Goal: Information Seeking & Learning: Learn about a topic

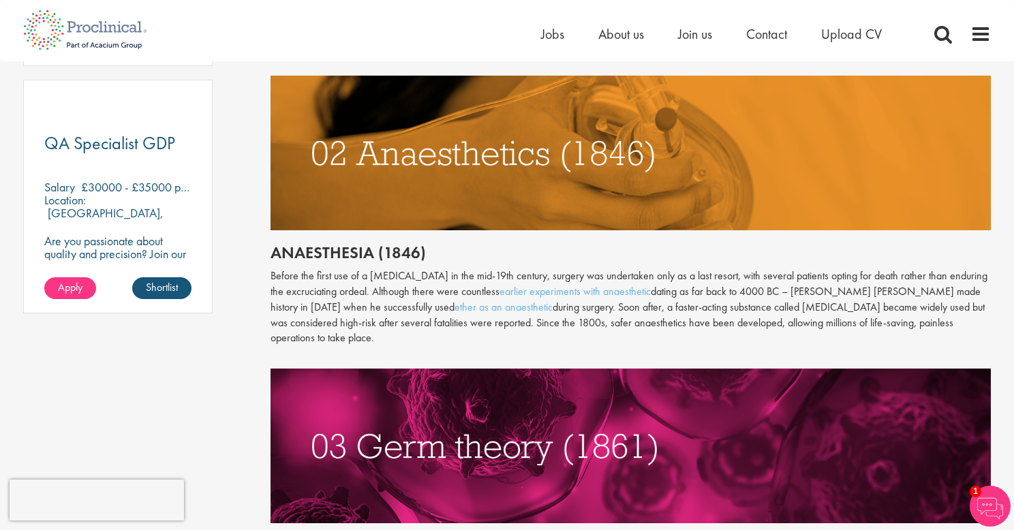
scroll to position [1026, 0]
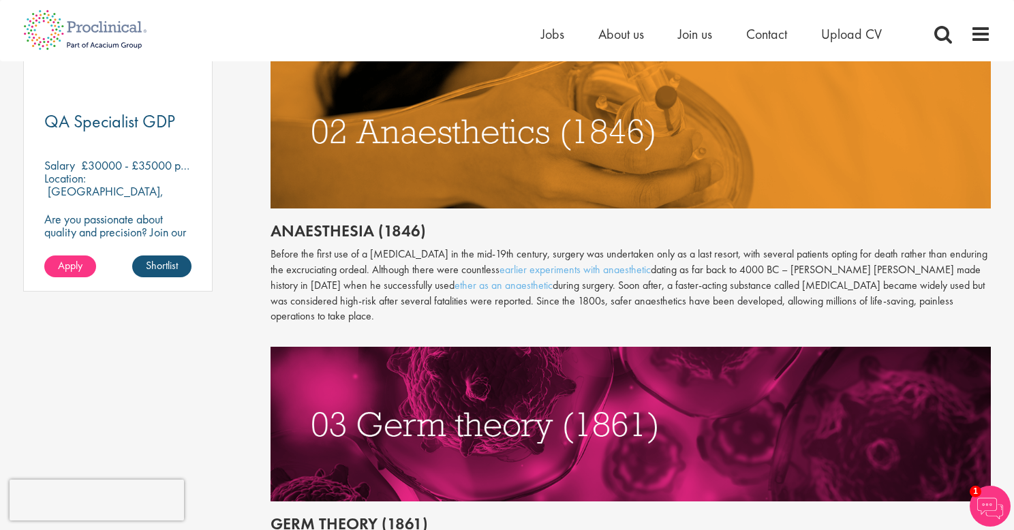
click at [772, 180] on img at bounding box center [631, 131] width 721 height 155
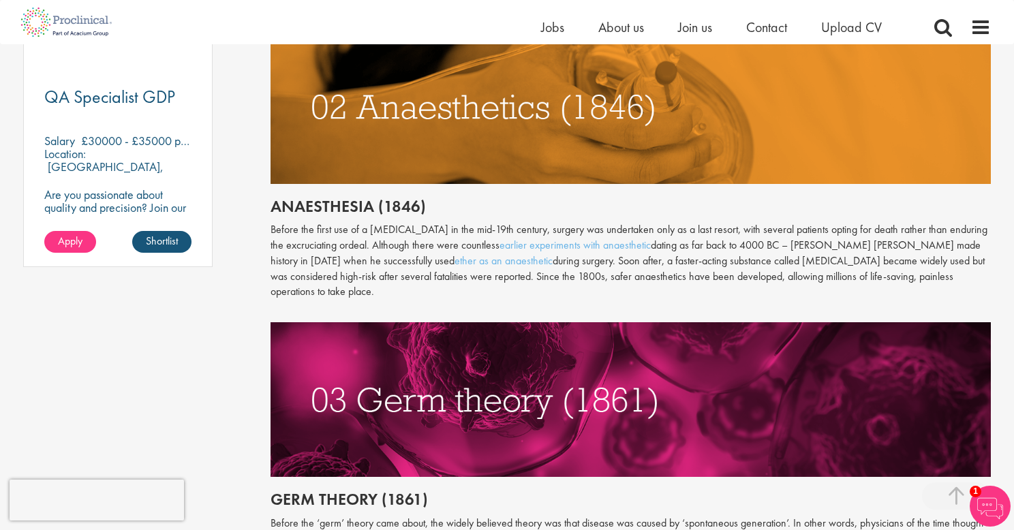
scroll to position [1034, 0]
drag, startPoint x: 267, startPoint y: 229, endPoint x: 406, endPoint y: 235, distance: 138.5
click at [278, 234] on p "Before the first use of a [MEDICAL_DATA] in the mid-19th century, surgery was u…" at bounding box center [631, 261] width 721 height 78
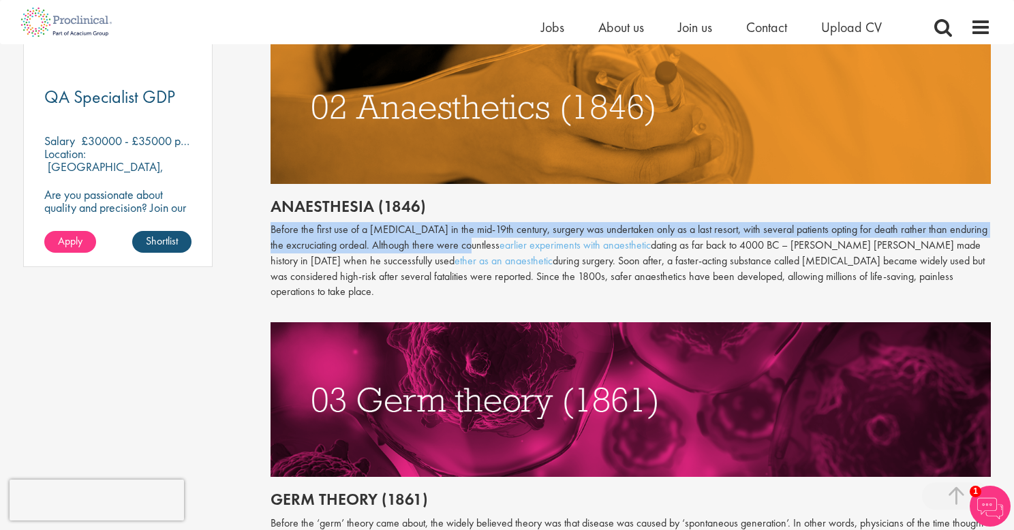
drag, startPoint x: 269, startPoint y: 229, endPoint x: 449, endPoint y: 247, distance: 180.9
click at [449, 247] on p "Before the first use of a [MEDICAL_DATA] in the mid-19th century, surgery was u…" at bounding box center [631, 261] width 721 height 78
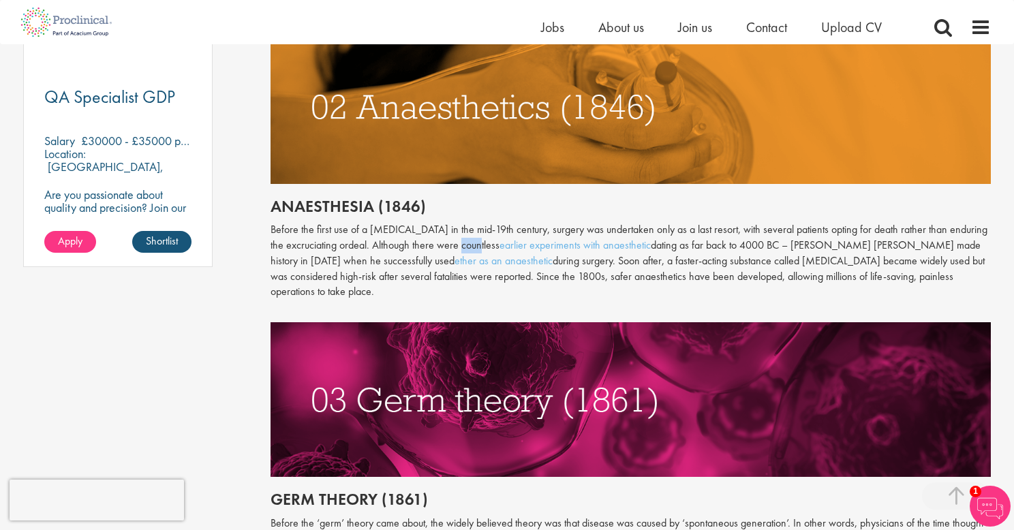
click at [449, 247] on p "Before the first use of a [MEDICAL_DATA] in the mid-19th century, surgery was u…" at bounding box center [631, 261] width 721 height 78
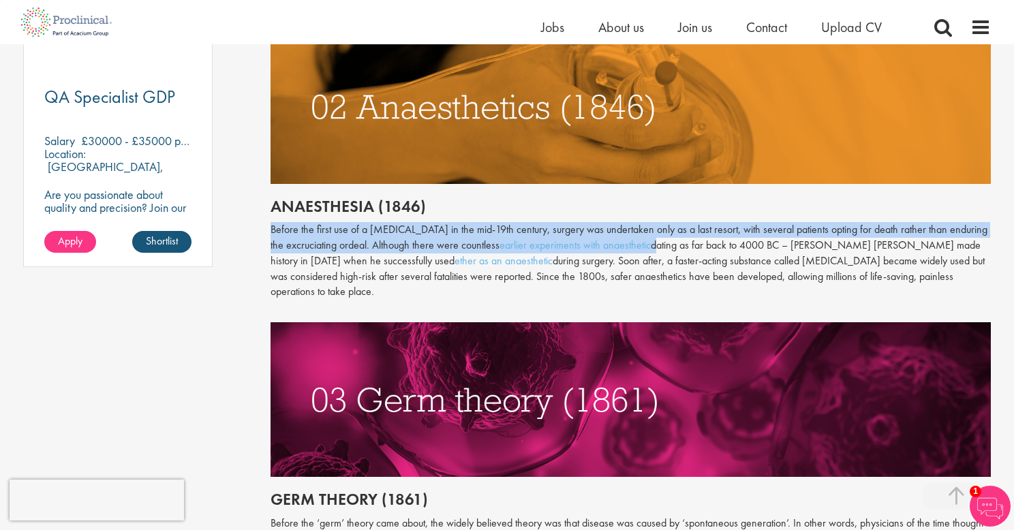
drag, startPoint x: 653, startPoint y: 248, endPoint x: 272, endPoint y: 232, distance: 381.4
click at [272, 232] on p "Before the first use of a [MEDICAL_DATA] in the mid-19th century, surgery was u…" at bounding box center [631, 261] width 721 height 78
copy p "Before the first use of a [MEDICAL_DATA] in the mid-19th century, surgery was u…"
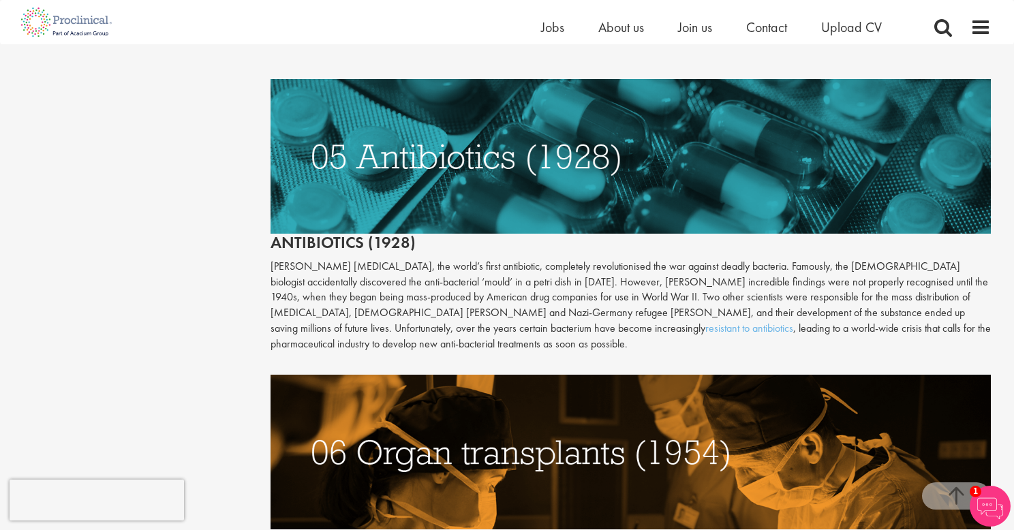
scroll to position [1968, 0]
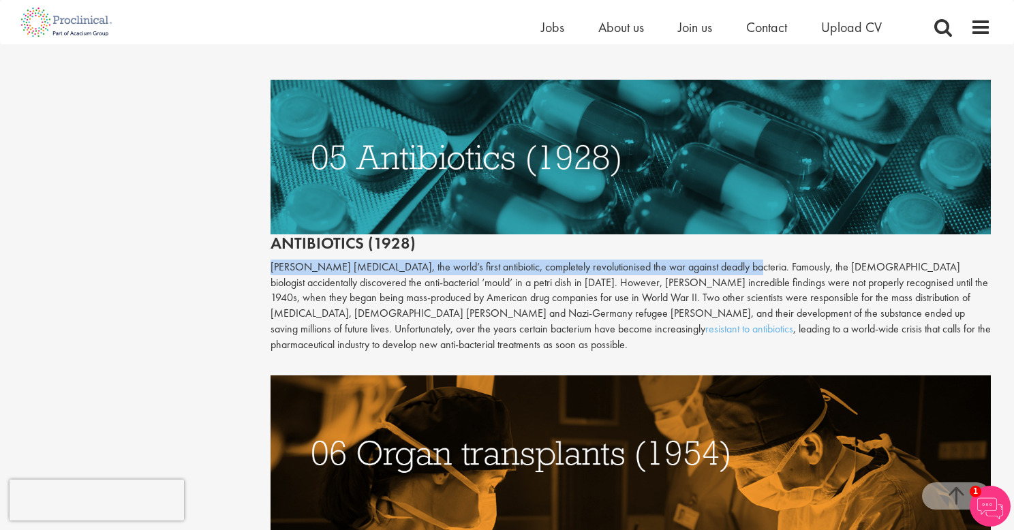
drag, startPoint x: 271, startPoint y: 251, endPoint x: 722, endPoint y: 251, distance: 451.3
click at [722, 260] on p "[PERSON_NAME] [MEDICAL_DATA], the world’s first antibiotic, completely revoluti…" at bounding box center [631, 306] width 721 height 93
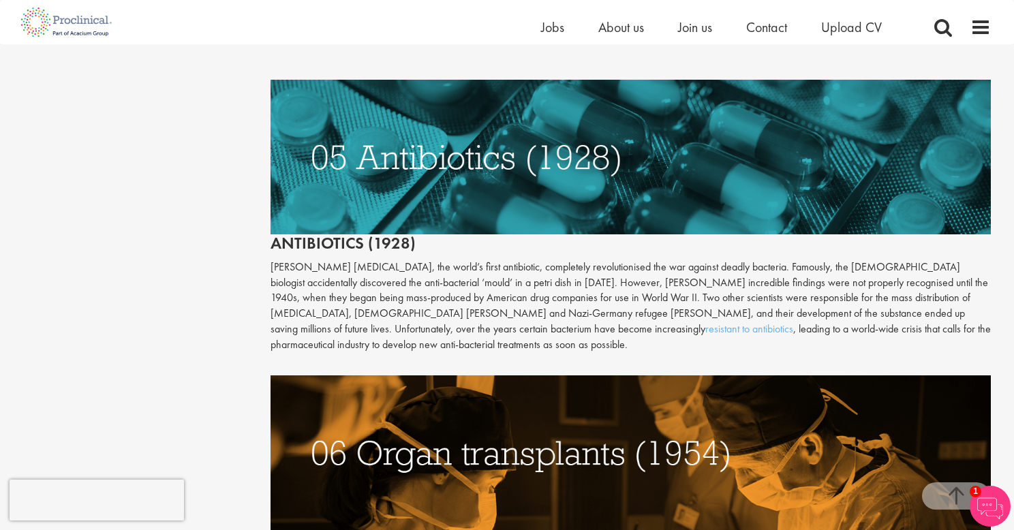
click at [757, 260] on p "[PERSON_NAME] [MEDICAL_DATA], the world’s first antibiotic, completely revoluti…" at bounding box center [631, 306] width 721 height 93
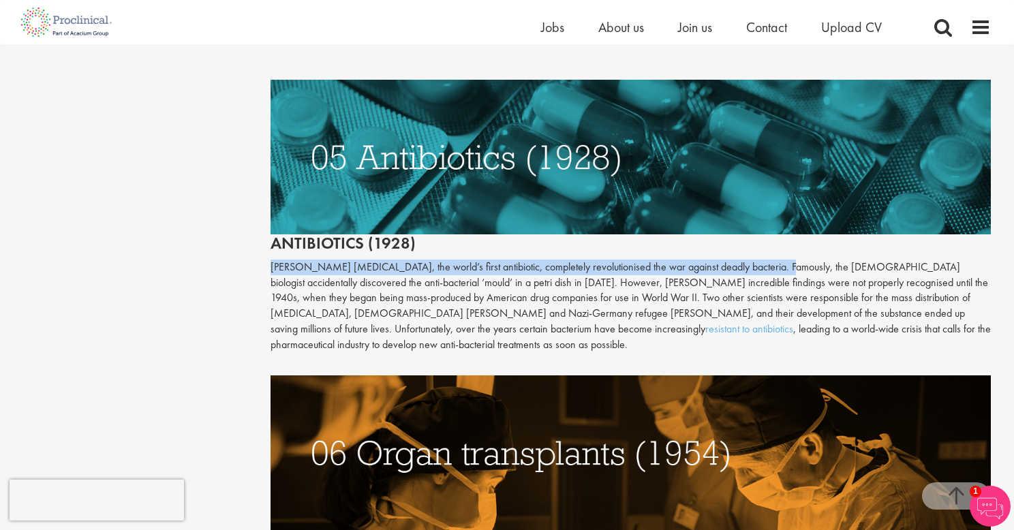
drag, startPoint x: 757, startPoint y: 255, endPoint x: 269, endPoint y: 254, distance: 487.5
click at [269, 254] on div "The top 10 medical advances in history Author: [PERSON_NAME] Posting date: [DAT…" at bounding box center [631, 98] width 742 height 3829
copy p "[PERSON_NAME] [MEDICAL_DATA], the world’s first antibiotic, completely revoluti…"
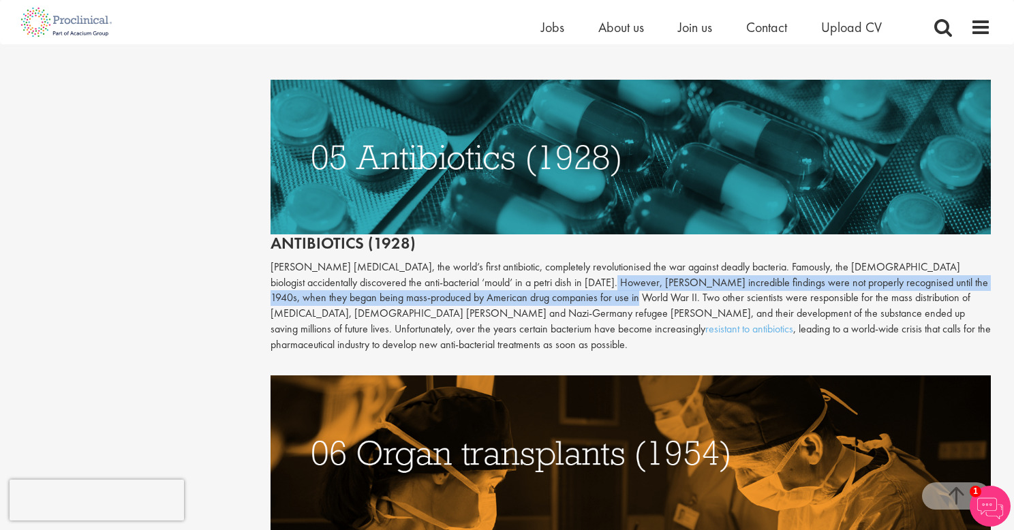
drag, startPoint x: 568, startPoint y: 267, endPoint x: 564, endPoint y: 282, distance: 14.9
click at [564, 282] on p "[PERSON_NAME] [MEDICAL_DATA], the world’s first antibiotic, completely revoluti…" at bounding box center [631, 306] width 721 height 93
copy p "[PERSON_NAME] incredible findings were not properly recognised until the 1940s,…"
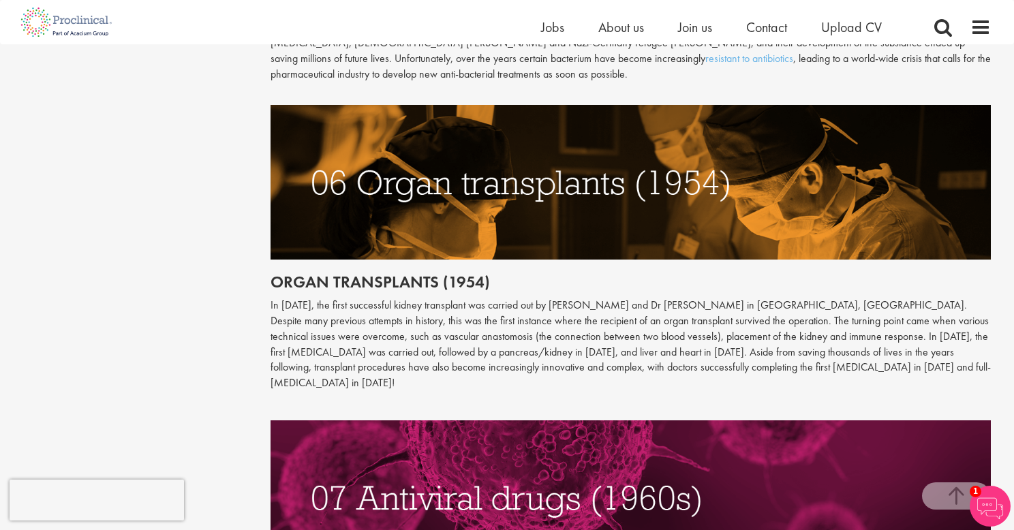
scroll to position [2242, 0]
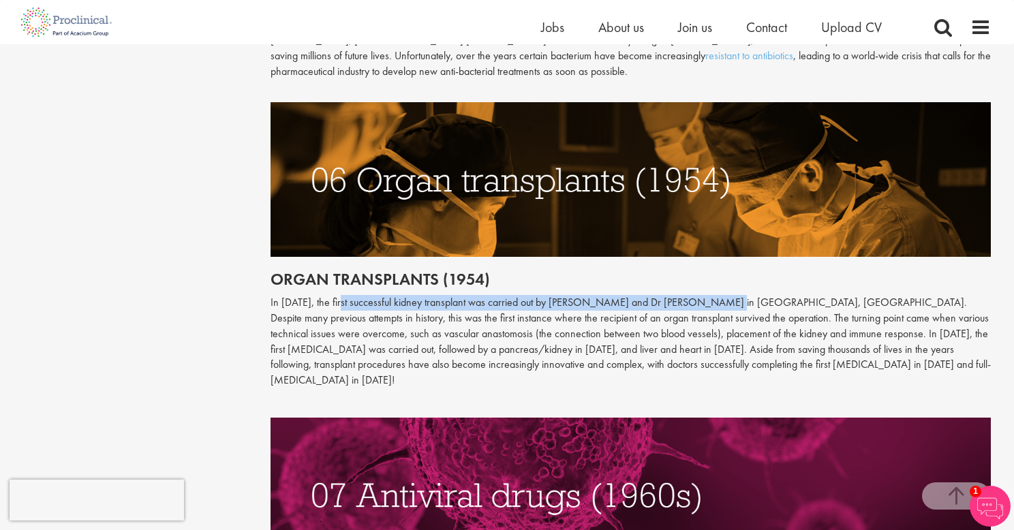
drag, startPoint x: 356, startPoint y: 290, endPoint x: 716, endPoint y: 280, distance: 360.1
click at [716, 295] on p "In [DATE], the first successful kidney transplant was carried out by [PERSON_NA…" at bounding box center [631, 341] width 721 height 93
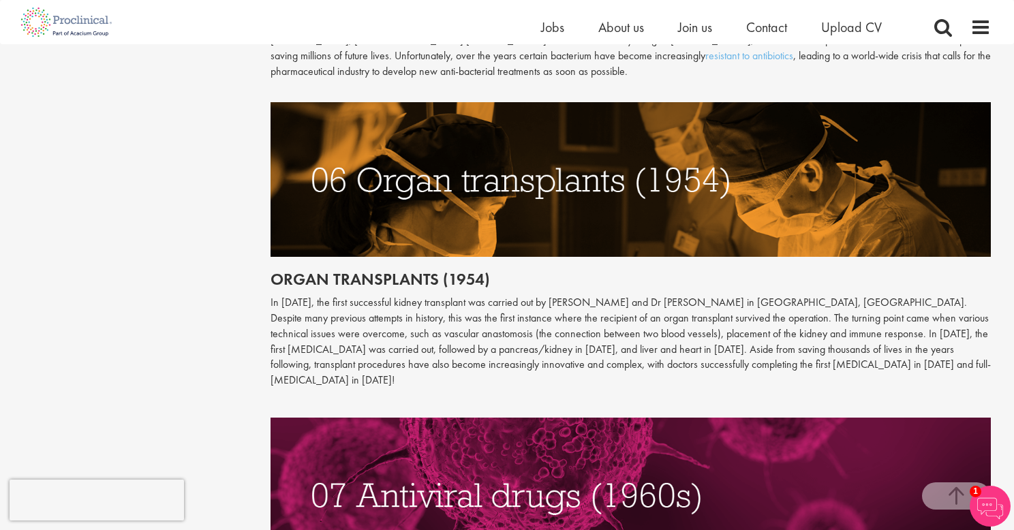
click at [805, 295] on p "In [DATE], the first successful kidney transplant was carried out by [PERSON_NA…" at bounding box center [631, 341] width 721 height 93
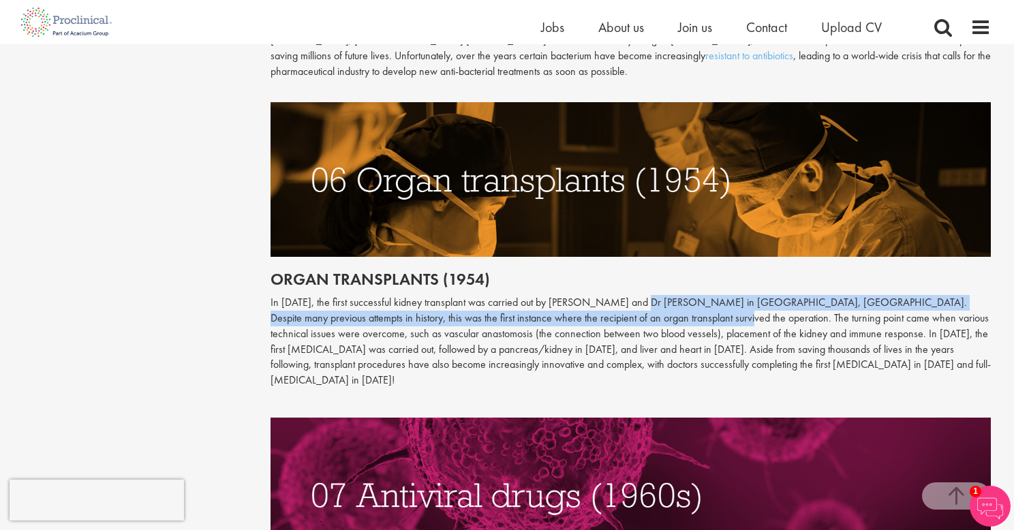
drag, startPoint x: 681, startPoint y: 300, endPoint x: 643, endPoint y: 286, distance: 40.5
click at [643, 295] on p "In [DATE], the first successful kidney transplant was carried out by [PERSON_NA…" at bounding box center [631, 341] width 721 height 93
click at [644, 295] on p "In [DATE], the first successful kidney transplant was carried out by [PERSON_NA…" at bounding box center [631, 341] width 721 height 93
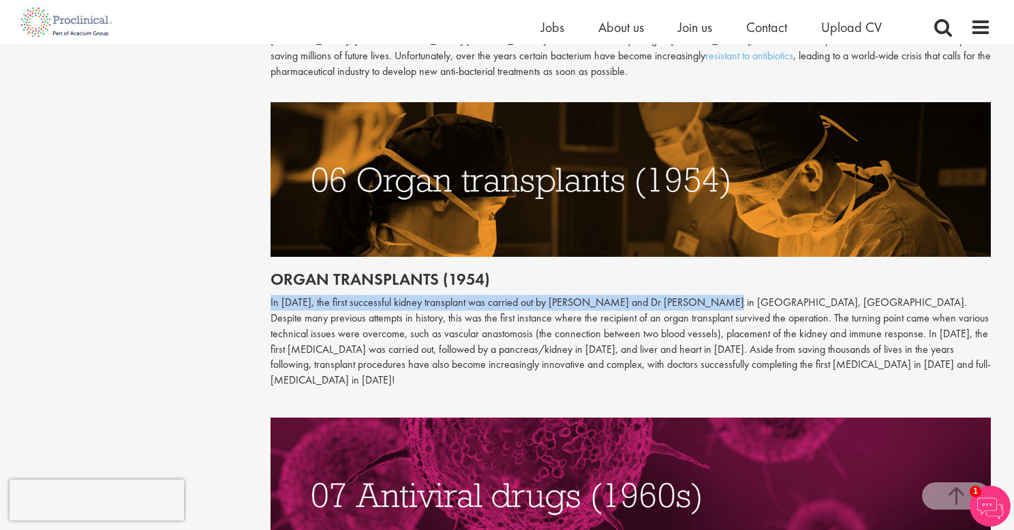
drag, startPoint x: 268, startPoint y: 284, endPoint x: 716, endPoint y: 292, distance: 448.0
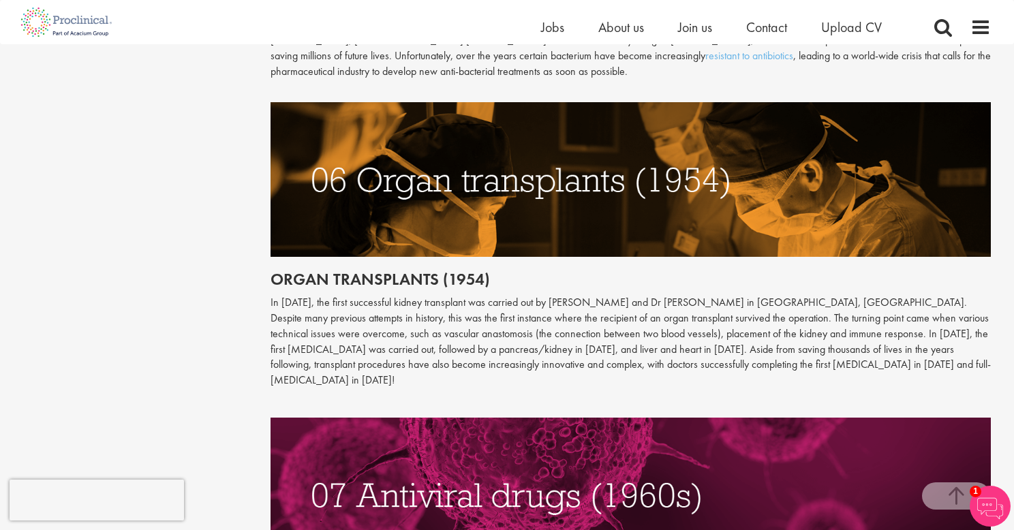
click at [728, 295] on p "In [DATE], the first successful kidney transplant was carried out by [PERSON_NA…" at bounding box center [631, 341] width 721 height 93
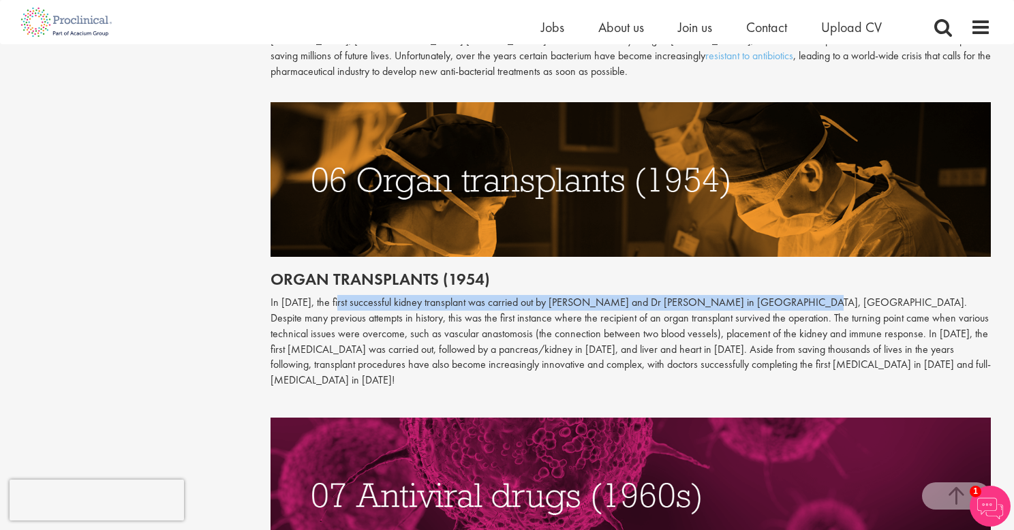
drag, startPoint x: 794, startPoint y: 288, endPoint x: 353, endPoint y: 282, distance: 440.5
click at [353, 295] on p "In [DATE], the first successful kidney transplant was carried out by [PERSON_NA…" at bounding box center [631, 341] width 721 height 93
copy p "the first successful kidney transplant was carried out by [PERSON_NAME] and Dr …"
click at [340, 295] on p "In [DATE], the first successful kidney transplant was carried out by [PERSON_NA…" at bounding box center [631, 341] width 721 height 93
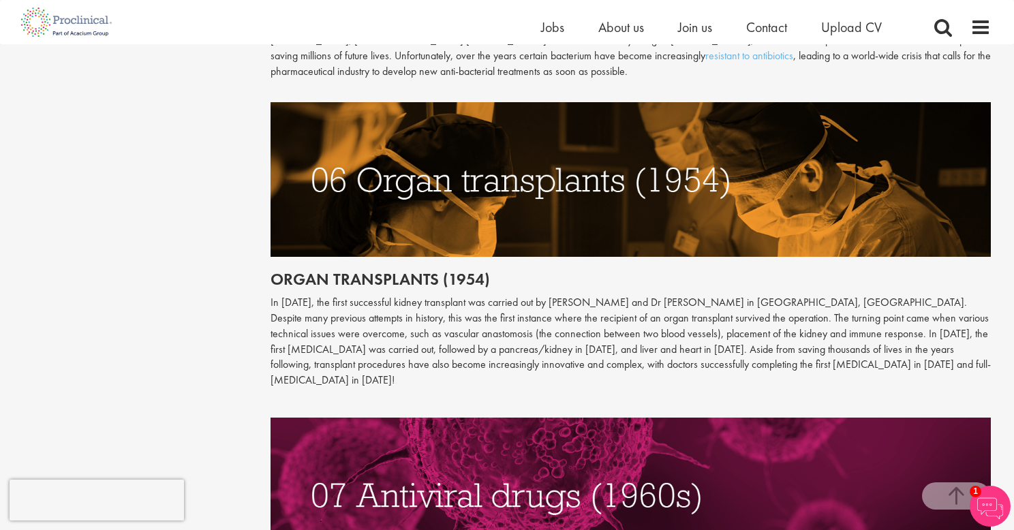
click at [340, 295] on p "In [DATE], the first successful kidney transplant was carried out by [PERSON_NA…" at bounding box center [631, 341] width 721 height 93
click at [333, 333] on p "In [DATE], the first successful kidney transplant was carried out by [PERSON_NA…" at bounding box center [631, 341] width 721 height 93
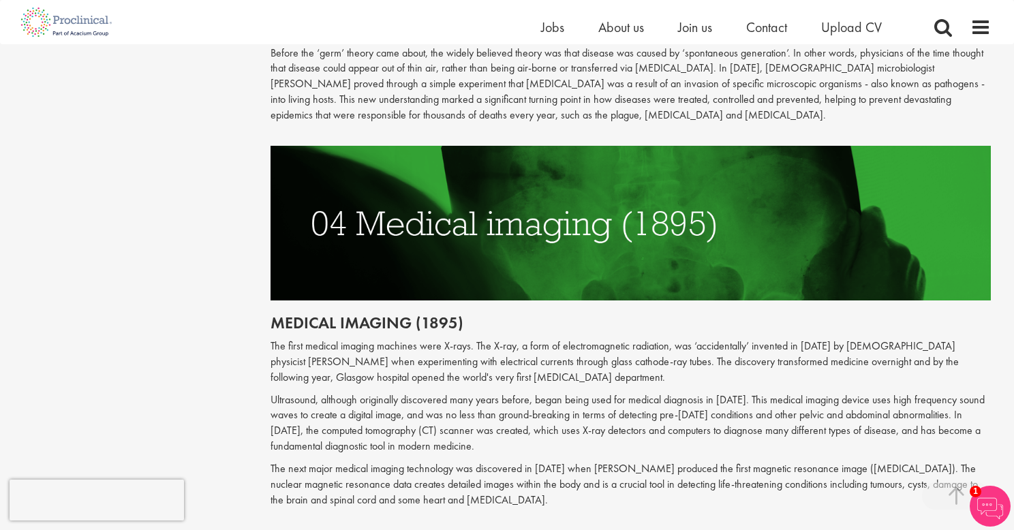
scroll to position [1503, 0]
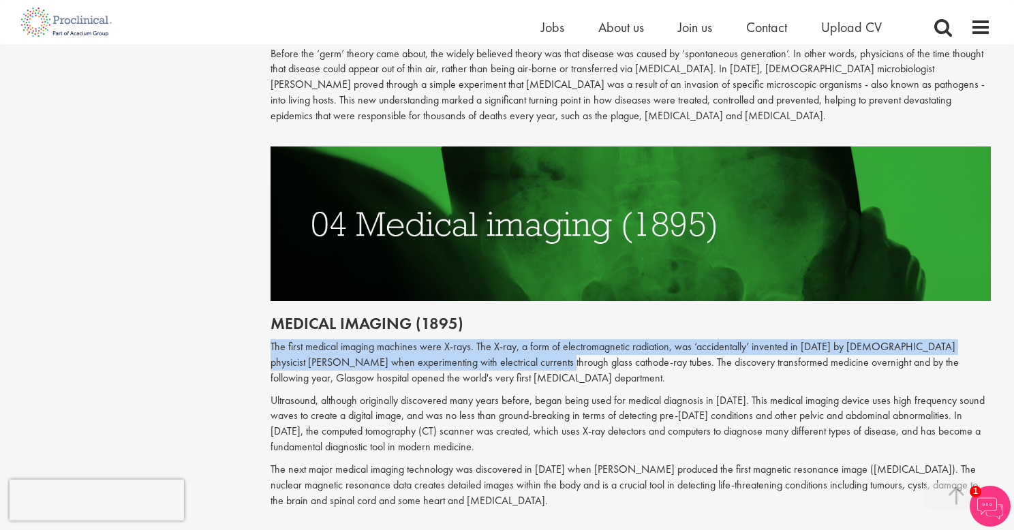
drag, startPoint x: 266, startPoint y: 330, endPoint x: 550, endPoint y: 348, distance: 284.2
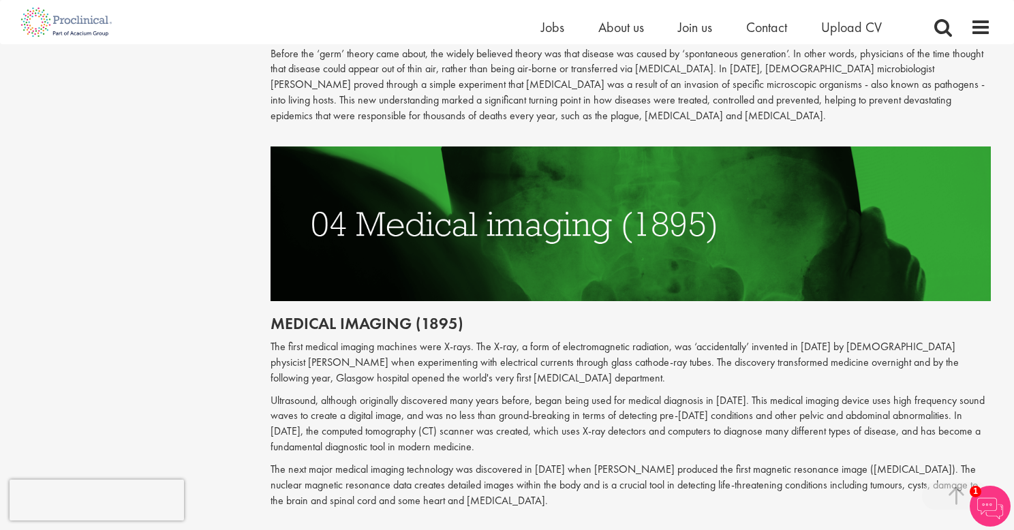
click at [663, 349] on p "The first medical imaging machines were X-rays. The X-ray, a form of electromag…" at bounding box center [631, 363] width 721 height 47
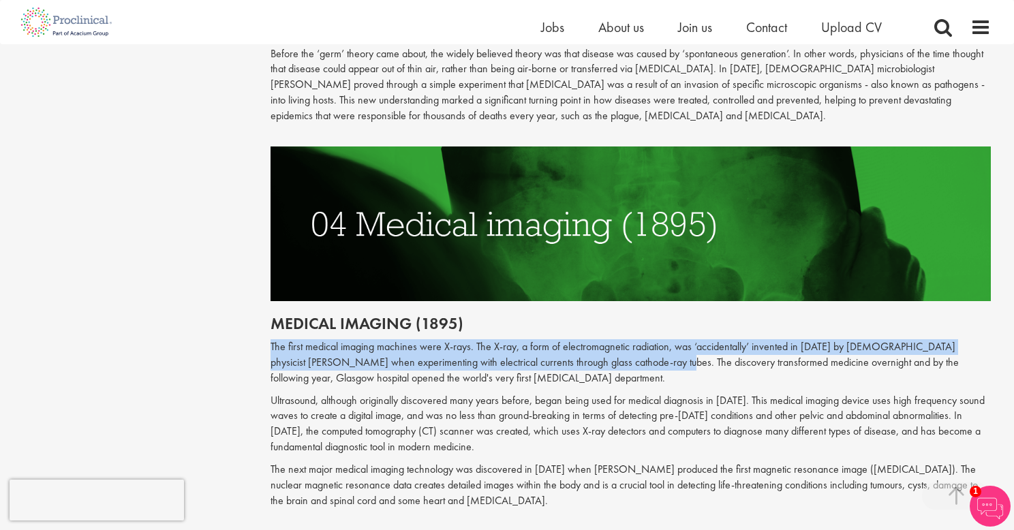
drag, startPoint x: 666, startPoint y: 348, endPoint x: 268, endPoint y: 330, distance: 398.6
copy p "The first medical imaging machines were X-rays. The X-ray, a form of electromag…"
